Goal: Task Accomplishment & Management: Manage account settings

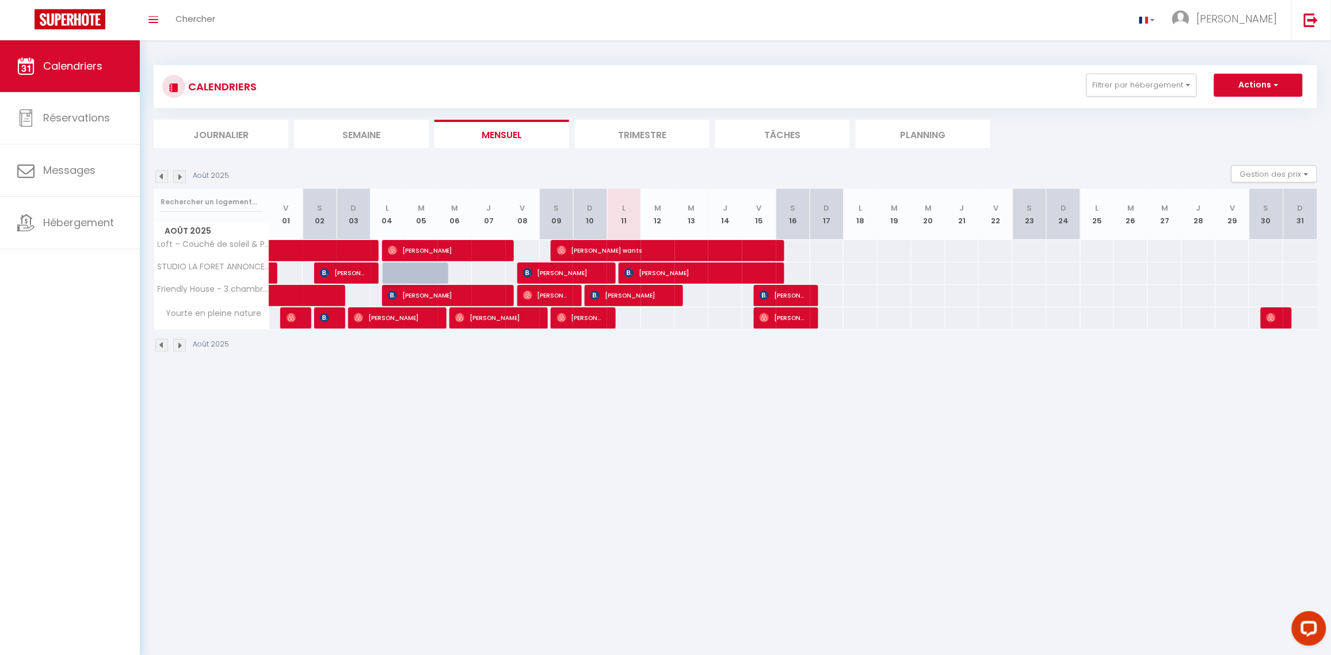
click at [494, 452] on body "Questions et aide sur la MIGRATION - [GEOGRAPHIC_DATA] ouverte de 13 à 14h puis…" at bounding box center [665, 367] width 1331 height 655
click at [590, 320] on span "[PERSON_NAME]" at bounding box center [579, 318] width 45 height 22
click at [0, 0] on div at bounding box center [0, 0] width 0 height 0
select select "OK"
select select
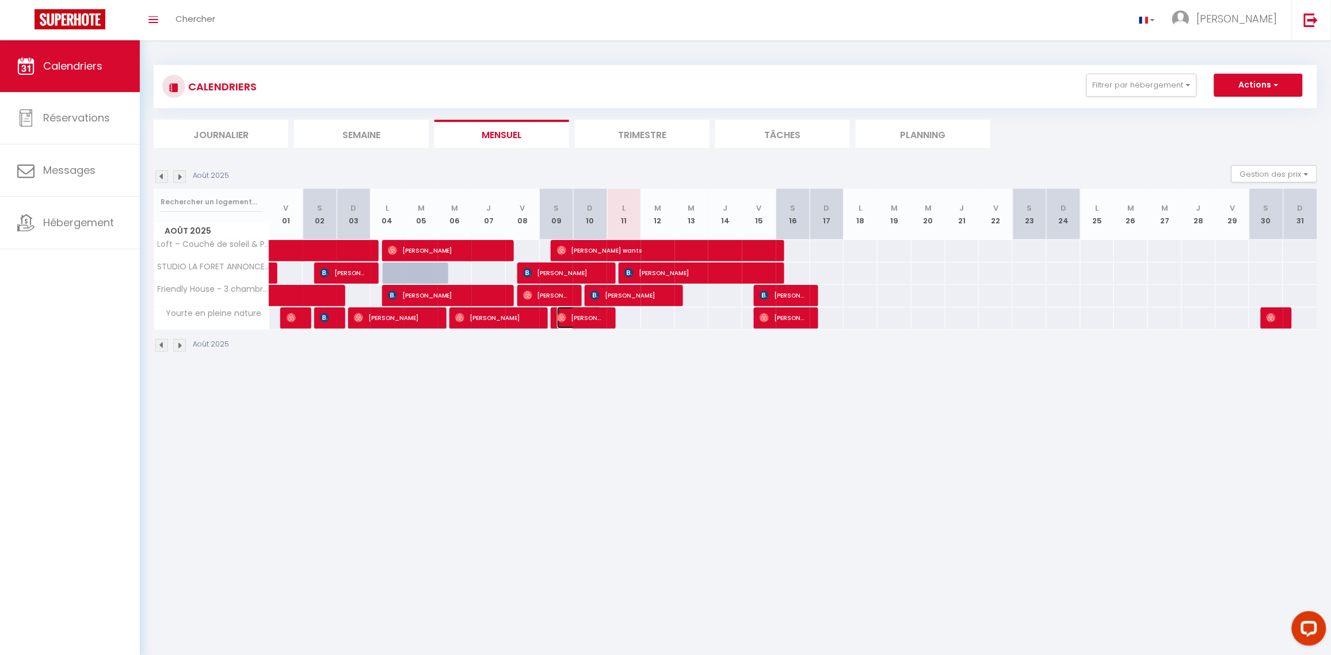
click at [590, 320] on span "[PERSON_NAME]" at bounding box center [579, 318] width 45 height 22
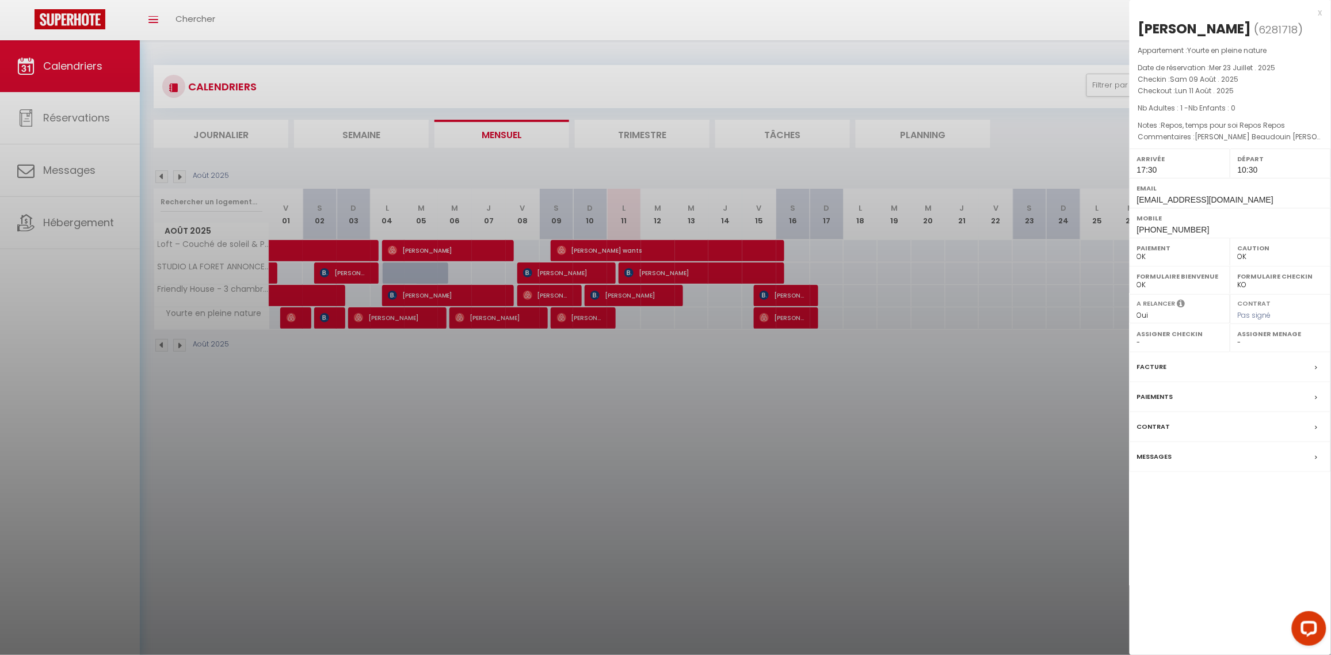
click at [1169, 460] on label "Messages" at bounding box center [1154, 457] width 35 height 12
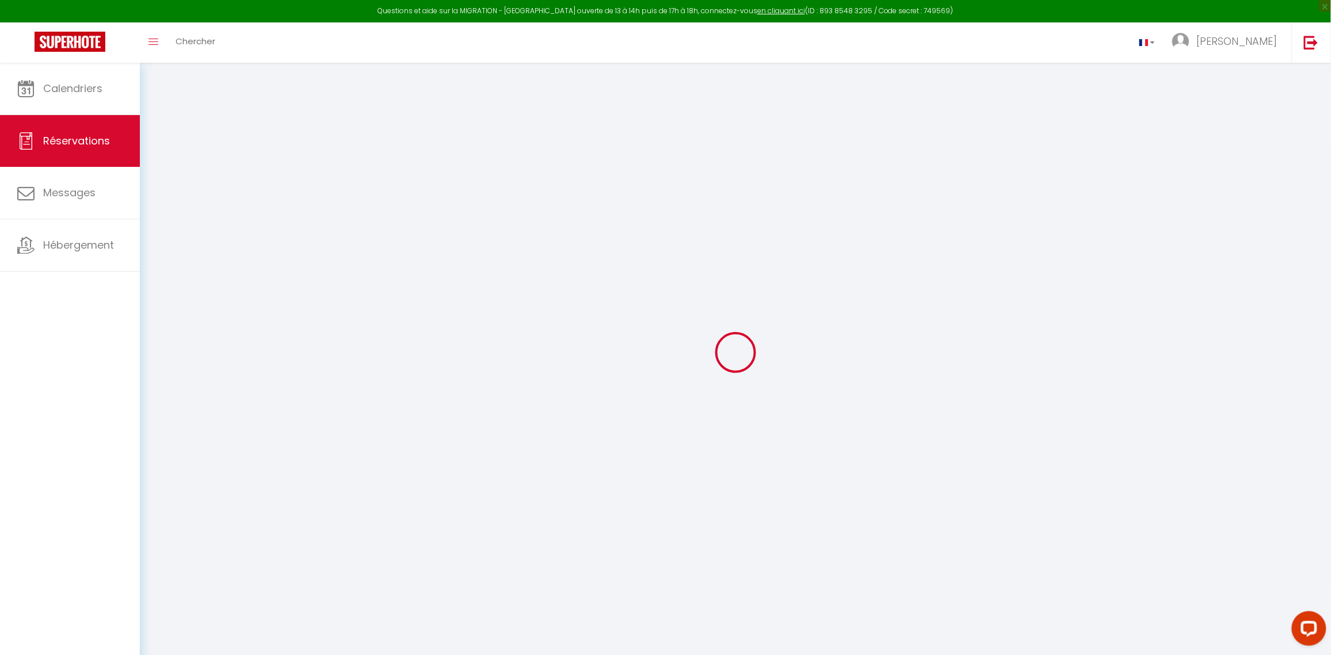
select select
checkbox input "false"
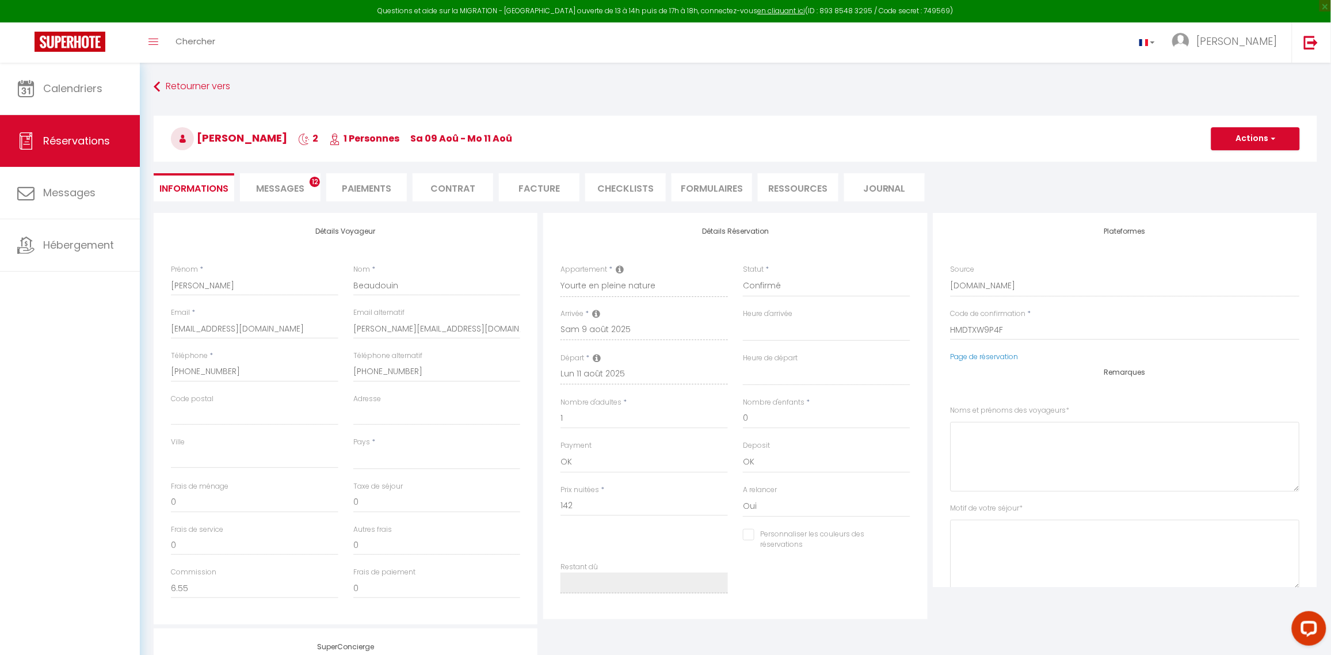
select select
checkbox input "false"
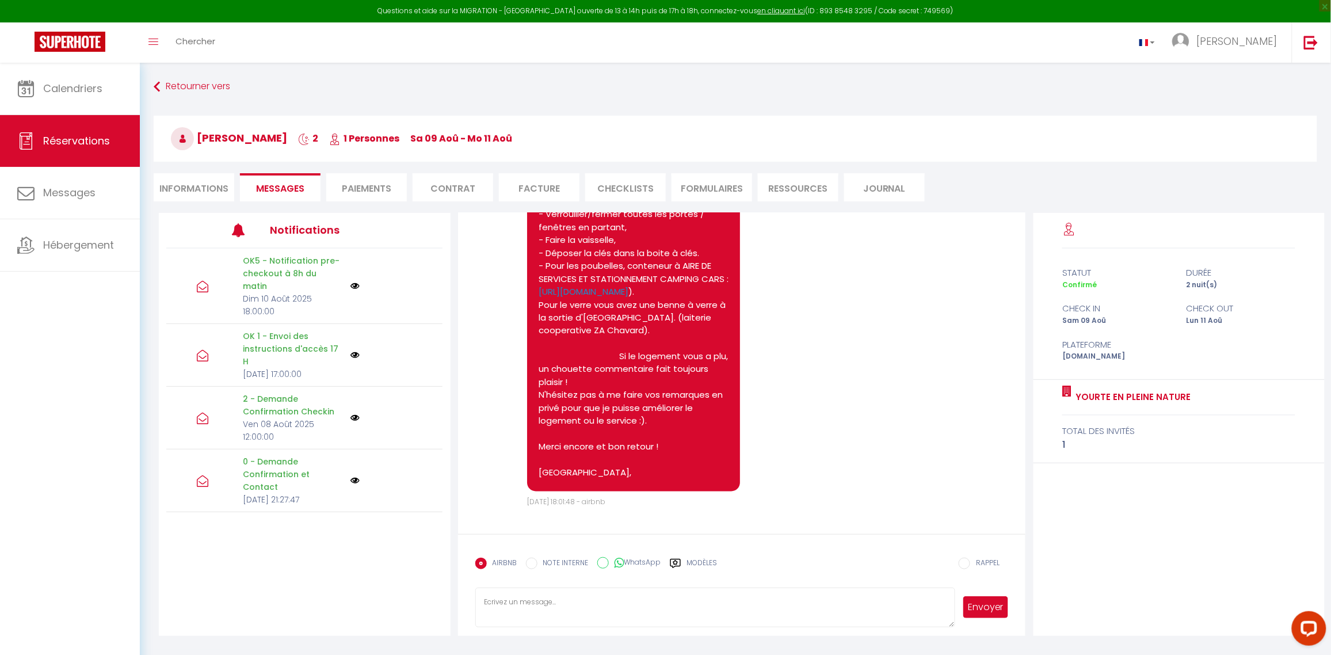
scroll to position [2300, 0]
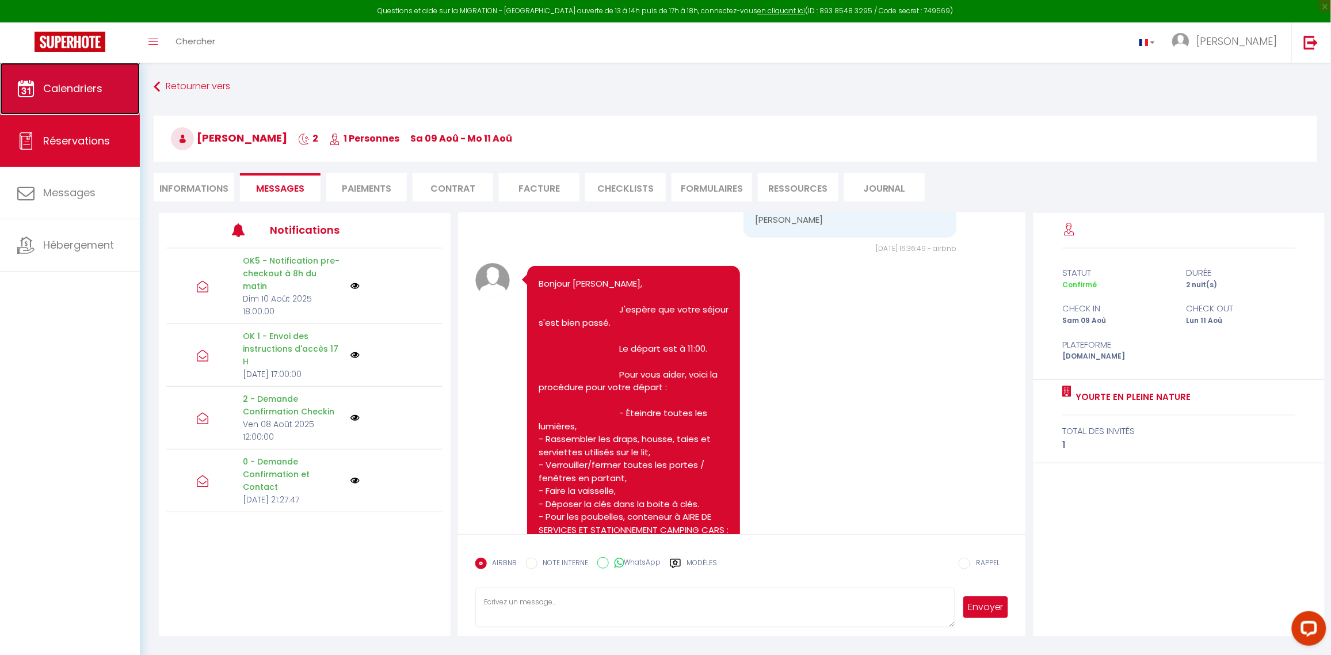
click at [56, 81] on span "Calendriers" at bounding box center [72, 88] width 59 height 14
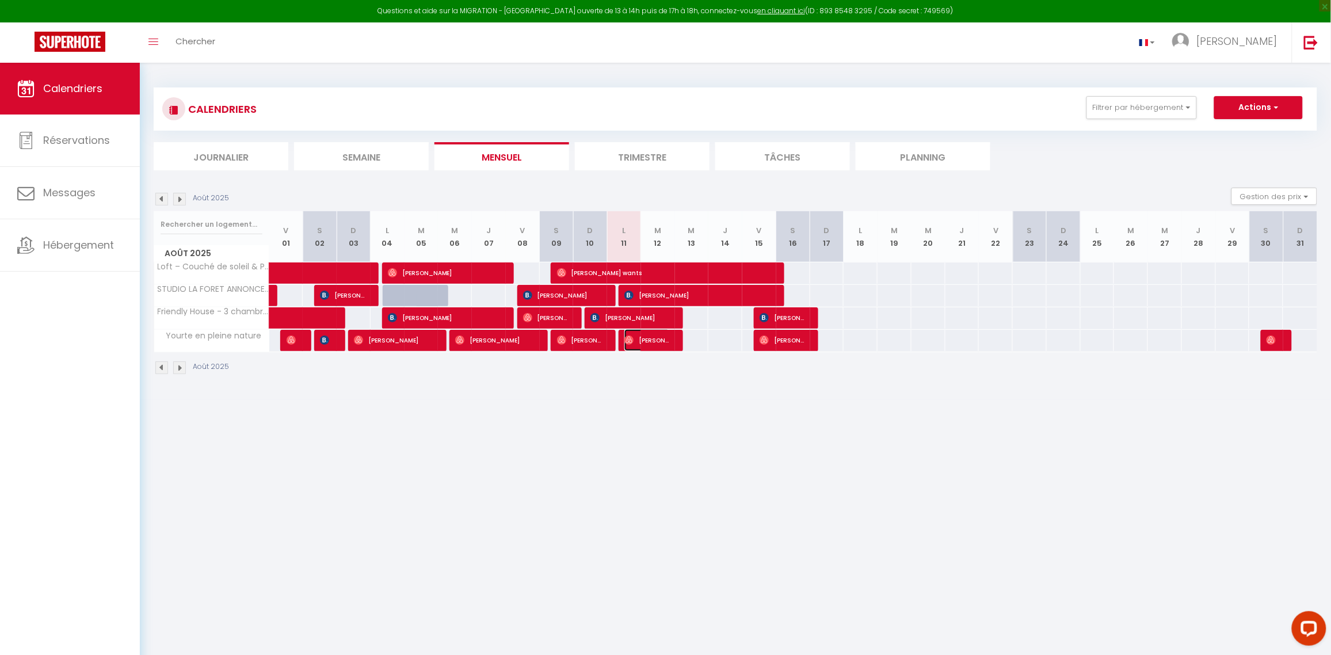
click at [648, 342] on span "[PERSON_NAME]" at bounding box center [646, 340] width 45 height 22
select select "OK"
select select "1"
select select "0"
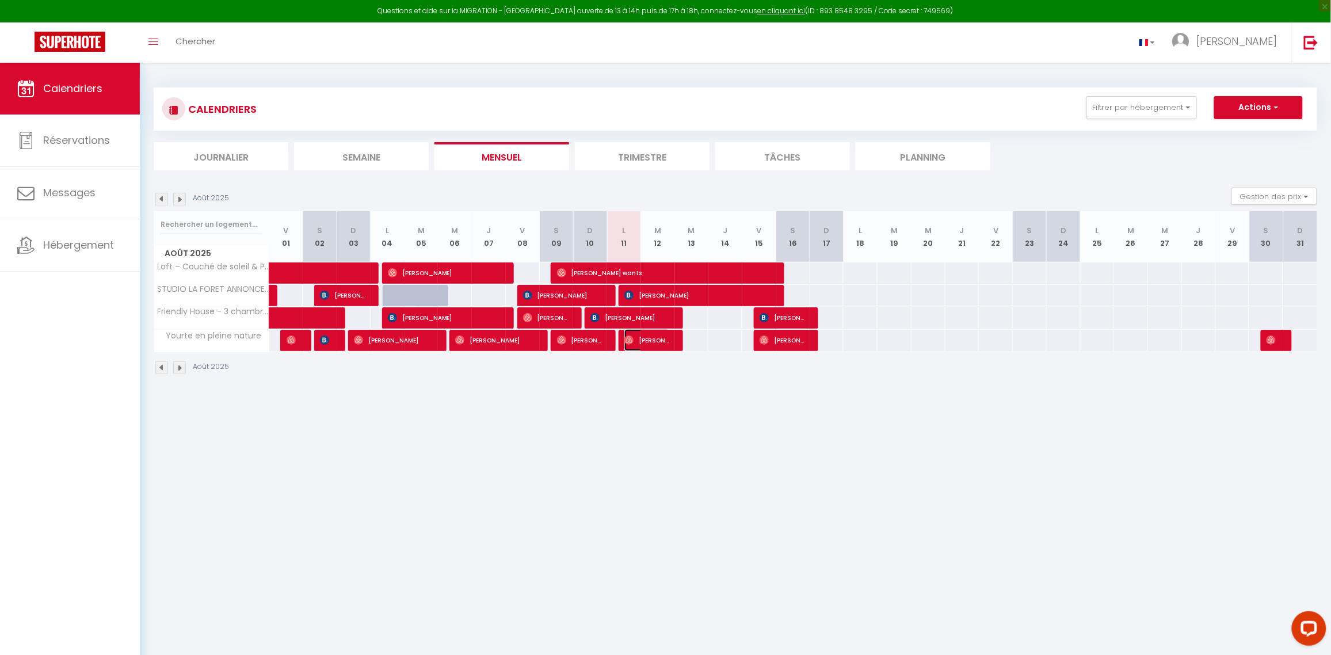
select select "1"
select select
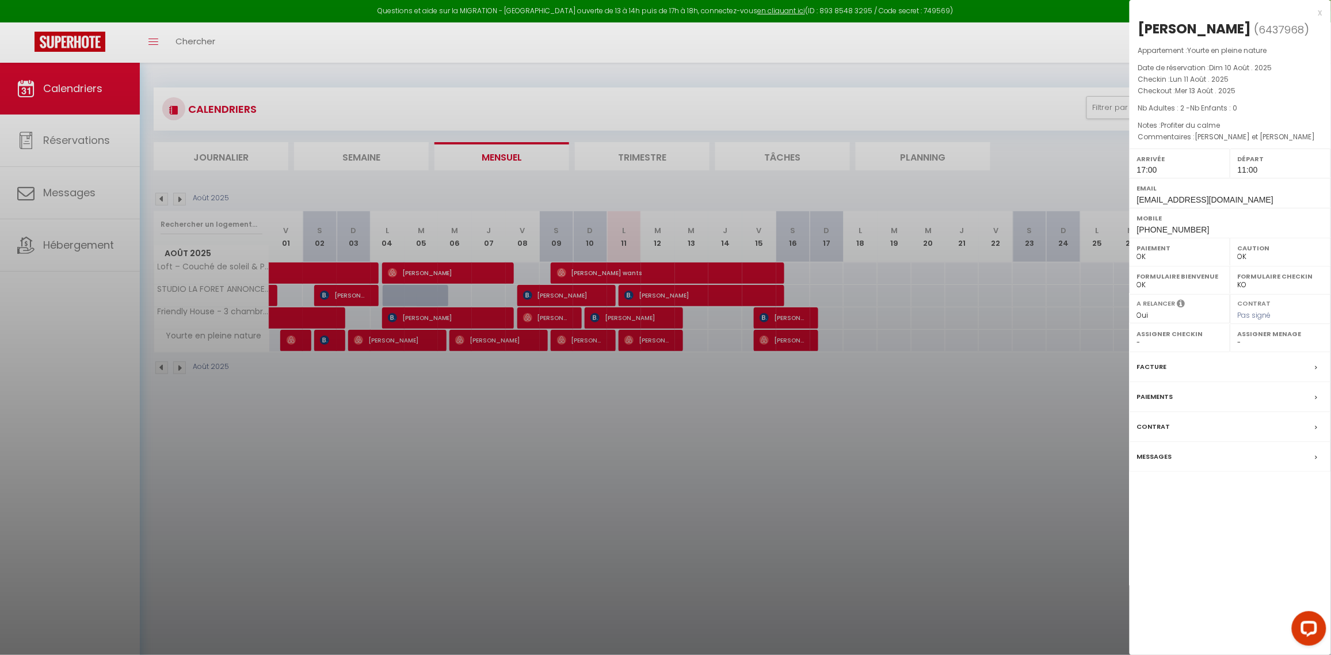
click at [615, 424] on div at bounding box center [665, 327] width 1331 height 655
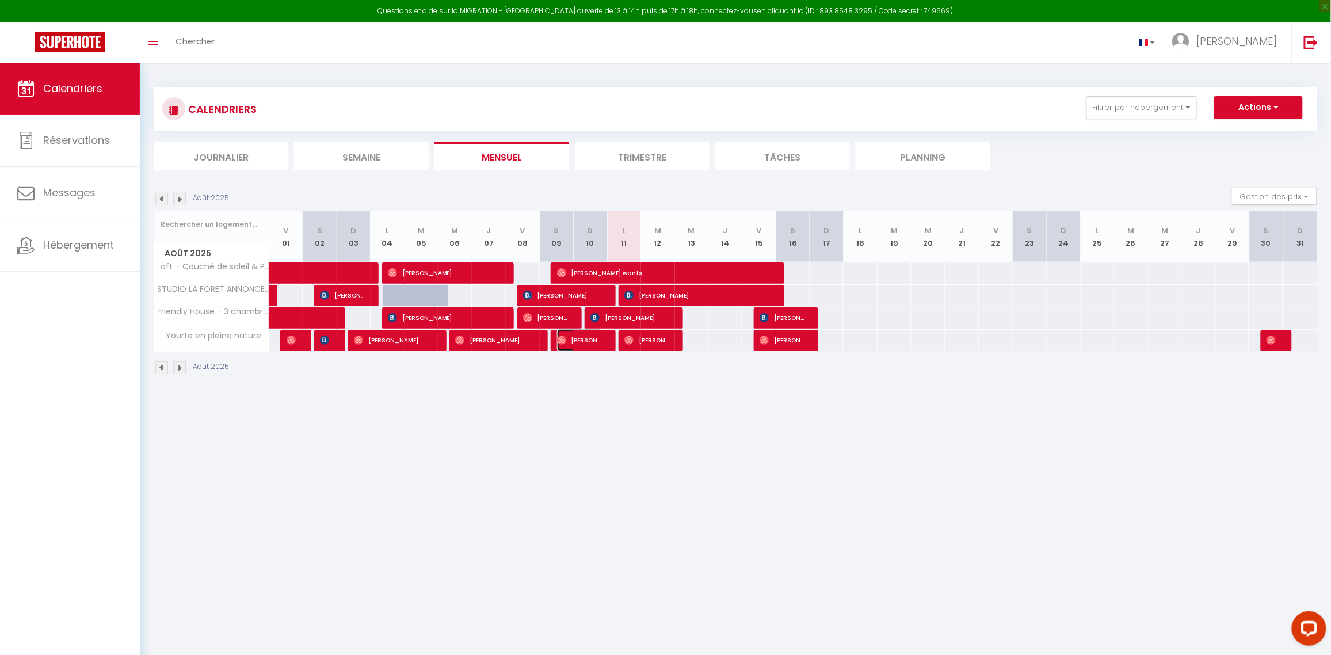
click at [579, 344] on span "[PERSON_NAME]" at bounding box center [579, 340] width 45 height 22
click at [0, 0] on div at bounding box center [0, 0] width 0 height 0
click at [579, 344] on span "[PERSON_NAME]" at bounding box center [579, 340] width 45 height 22
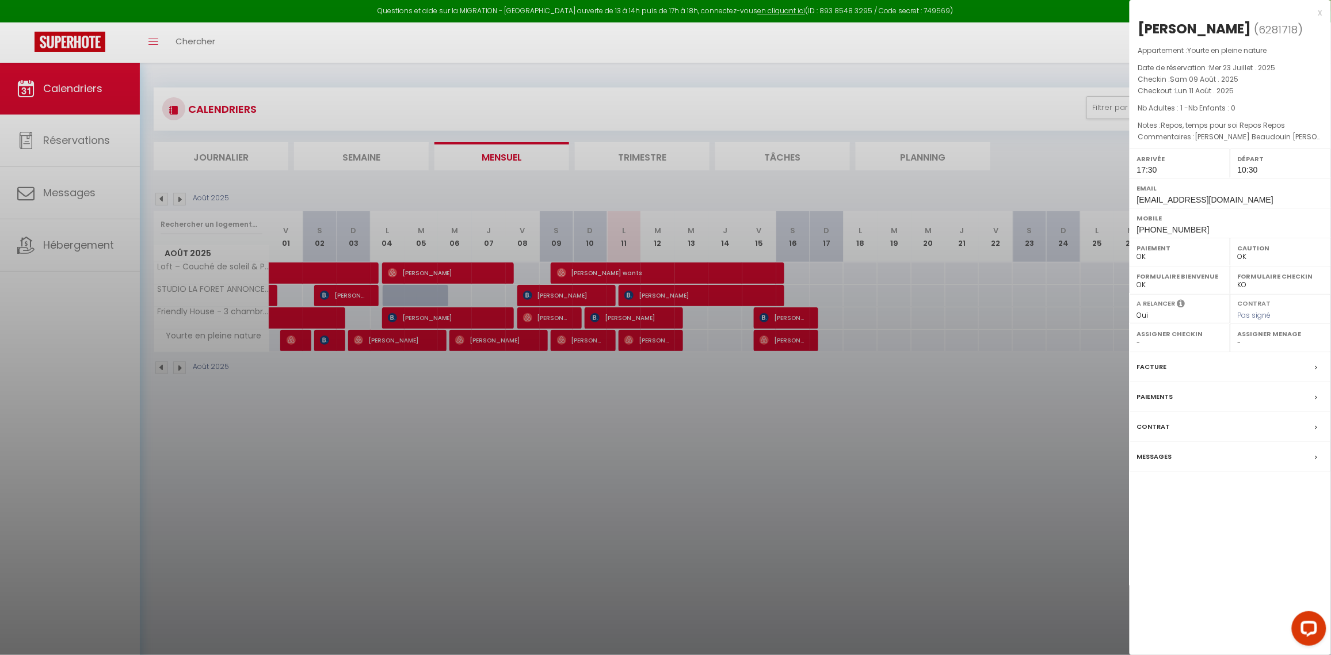
click at [589, 396] on div at bounding box center [665, 327] width 1331 height 655
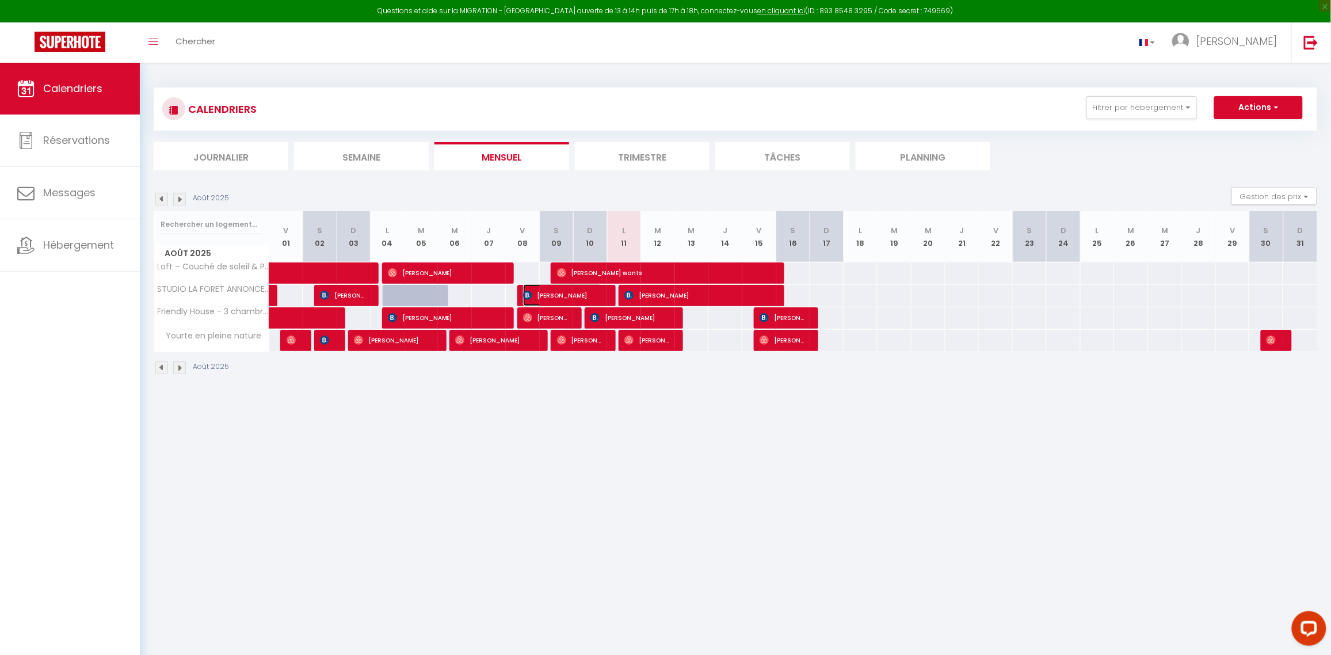
click at [594, 294] on span "[PERSON_NAME]" at bounding box center [562, 295] width 79 height 22
select select "KO"
select select "14432"
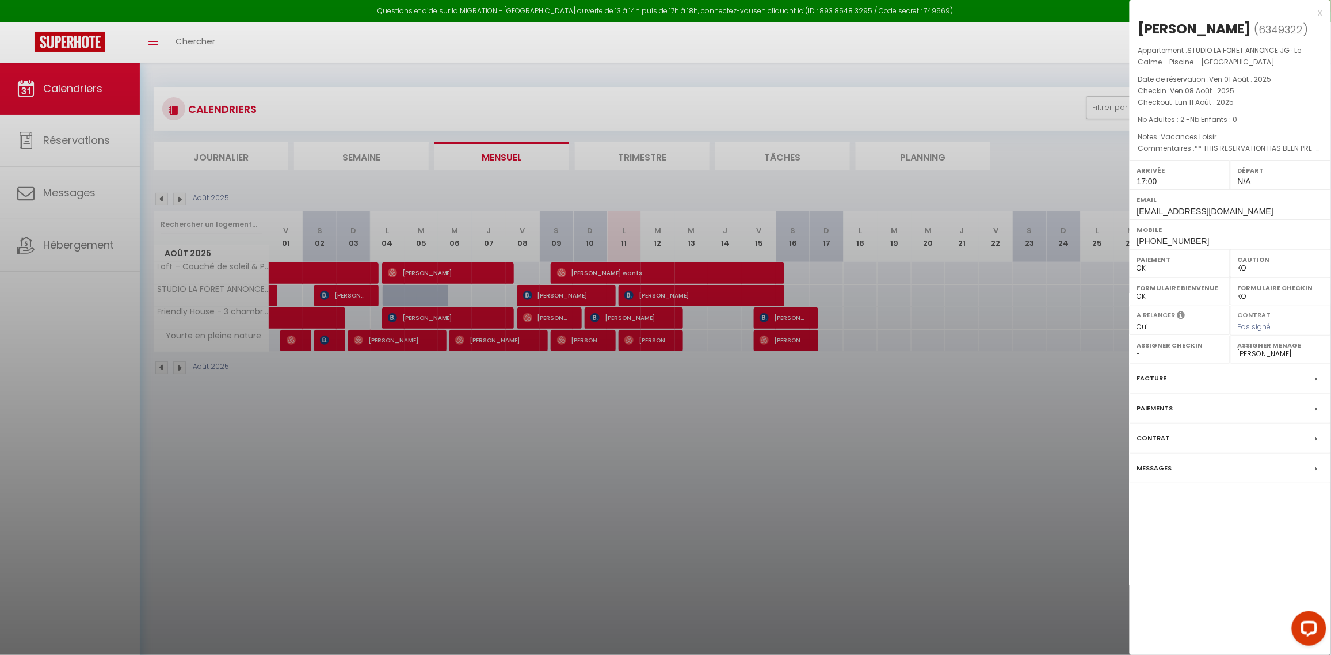
click at [654, 406] on div at bounding box center [665, 327] width 1331 height 655
